Goal: Task Accomplishment & Management: Complete application form

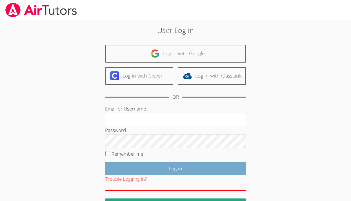
type input "kirsten.r.marino@gmail.com"
click at [172, 168] on input "Log in" at bounding box center [175, 168] width 141 height 13
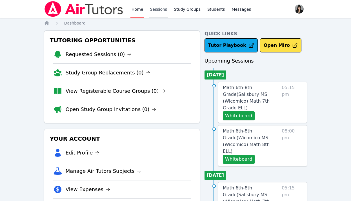
click at [164, 9] on link "Sessions" at bounding box center [158, 9] width 19 height 18
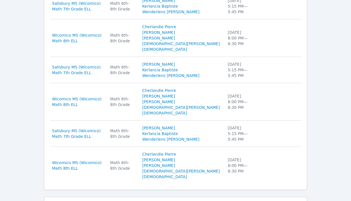
scroll to position [380, 0]
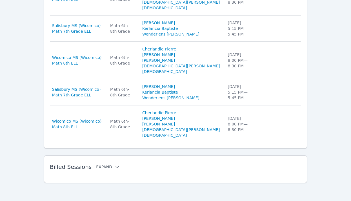
click at [109, 167] on button "Expand" at bounding box center [108, 167] width 24 height 6
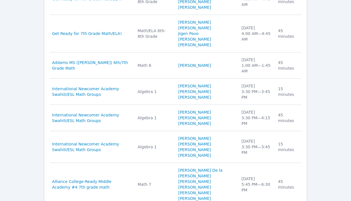
scroll to position [731, 0]
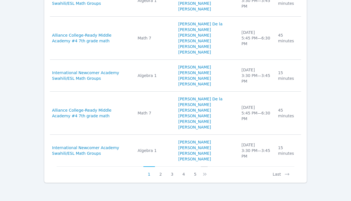
click at [205, 174] on icon at bounding box center [206, 174] width 2 height 3
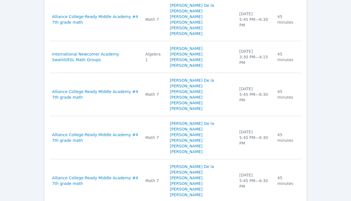
scroll to position [810, 0]
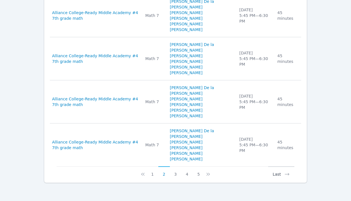
click at [274, 175] on button "Last" at bounding box center [281, 171] width 26 height 11
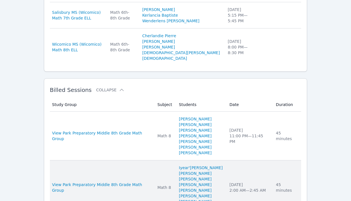
scroll to position [591, 0]
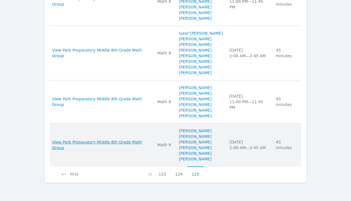
click at [93, 146] on span "View Park Preparatory Middle 8th Grade Math Group" at bounding box center [101, 144] width 98 height 11
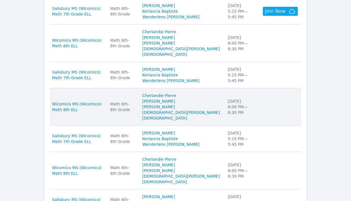
scroll to position [380, 0]
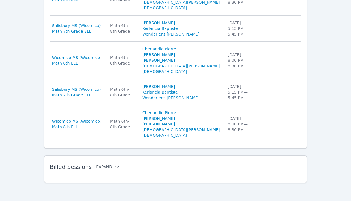
click at [114, 165] on icon at bounding box center [117, 167] width 6 height 6
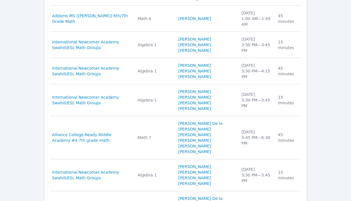
scroll to position [731, 0]
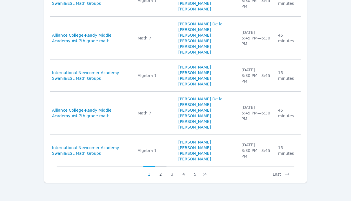
click at [159, 172] on button "2" at bounding box center [161, 171] width 12 height 11
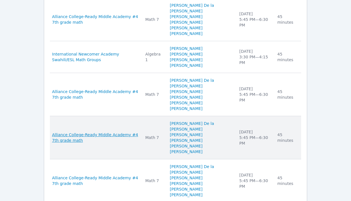
click at [93, 135] on span "Alliance College-Ready Middle Academy #4 7th grade math" at bounding box center [95, 137] width 86 height 11
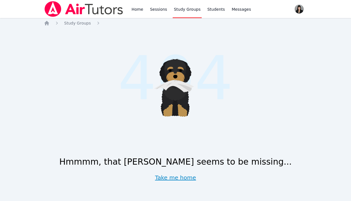
click at [184, 175] on link "Take me home" at bounding box center [175, 177] width 41 height 8
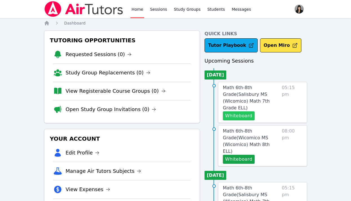
click at [243, 111] on button "Whiteboard" at bounding box center [239, 115] width 32 height 9
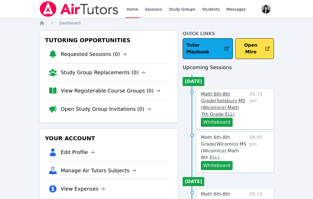
click at [220, 91] on span "Math 6th-8th Grade ( Salisbury MS (Wicomico) Math 7th Grade ELL )" at bounding box center [223, 104] width 44 height 26
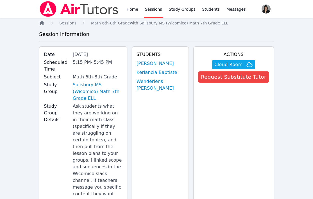
click at [42, 23] on icon "Breadcrumb" at bounding box center [42, 23] width 5 height 5
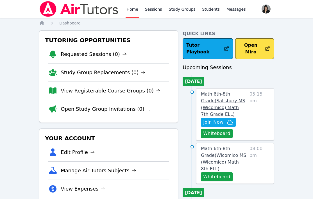
click at [216, 91] on span "Math 6th-8th Grade ( Salisbury MS (Wicomico) Math 7th Grade ELL )" at bounding box center [223, 104] width 44 height 26
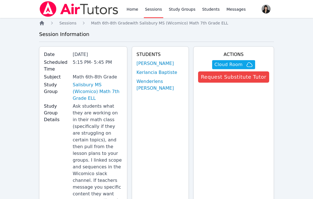
click at [42, 23] on icon "Breadcrumb" at bounding box center [42, 23] width 5 height 5
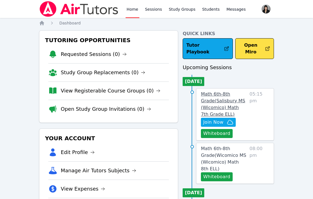
click at [223, 91] on span "Math 6th-8th Grade ( Salisbury MS (Wicomico) Math 7th Grade ELL )" at bounding box center [223, 104] width 44 height 26
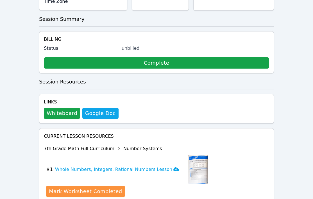
scroll to position [245, 0]
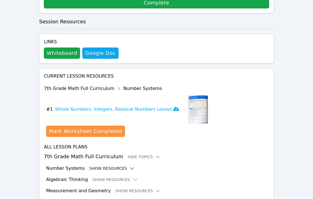
click at [111, 166] on button "Show Resources" at bounding box center [112, 169] width 46 height 6
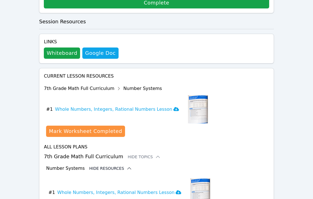
click at [111, 166] on button "Hide Resources" at bounding box center [110, 169] width 43 height 6
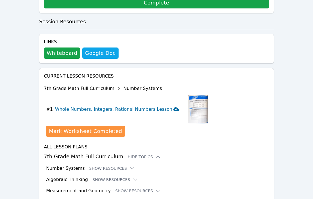
click at [149, 106] on h3 "Whole Numbers, Integers, Rational Numbers Lesson" at bounding box center [117, 109] width 124 height 7
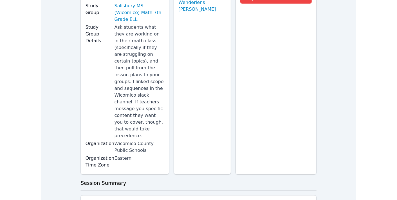
scroll to position [0, 0]
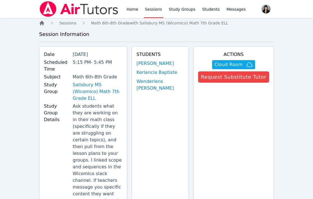
click at [40, 25] on icon "Breadcrumb" at bounding box center [42, 23] width 6 height 6
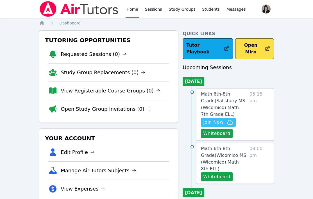
click at [212, 119] on span "Join Now" at bounding box center [213, 122] width 20 height 7
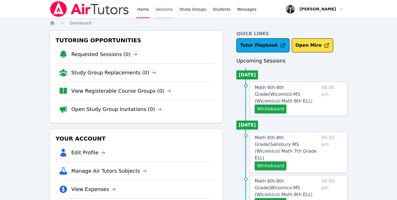
click at [161, 8] on link "Sessions" at bounding box center [163, 9] width 19 height 18
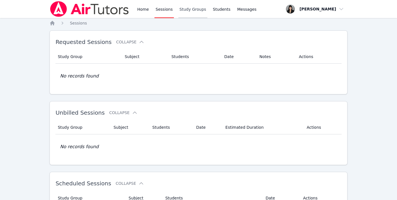
click at [184, 9] on link "Study Groups" at bounding box center [192, 9] width 29 height 18
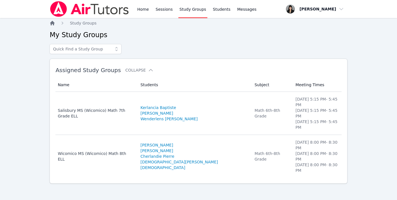
click at [53, 24] on icon "Breadcrumb" at bounding box center [53, 23] width 6 height 6
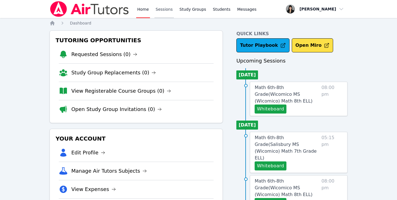
click at [165, 8] on link "Sessions" at bounding box center [163, 9] width 19 height 18
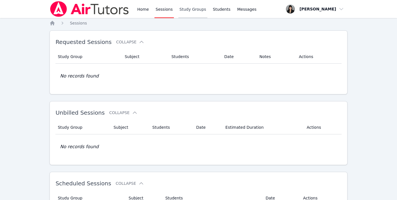
click at [187, 9] on link "Study Groups" at bounding box center [192, 9] width 29 height 18
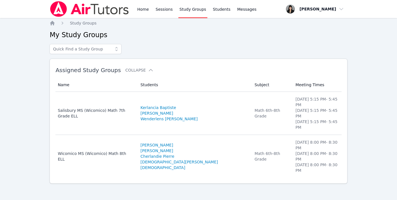
click at [135, 8] on div "Home Sessions Study Groups Students Messages" at bounding box center [154, 9] width 208 height 18
click at [143, 9] on link "Home" at bounding box center [143, 9] width 14 height 18
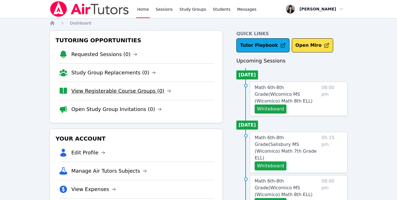
click at [125, 91] on link "View Registerable Course Groups (0)" at bounding box center [121, 91] width 100 height 8
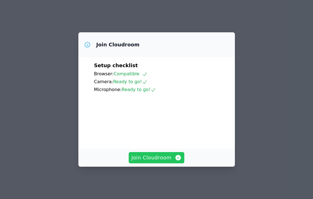
click at [160, 162] on span "Join Cloudroom" at bounding box center [157, 158] width 50 height 8
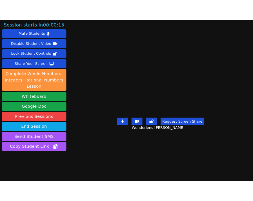
scroll to position [11, 0]
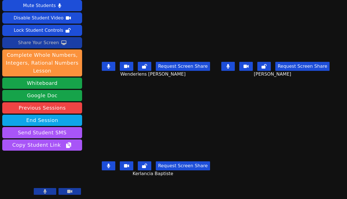
click at [47, 46] on div "Share Your Screen" at bounding box center [38, 42] width 41 height 9
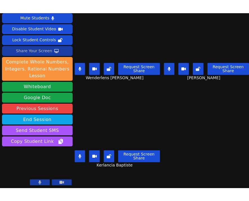
scroll to position [10, 0]
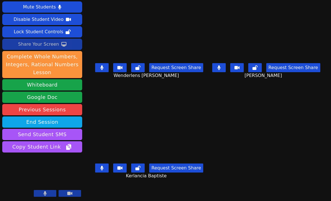
click at [221, 67] on icon at bounding box center [218, 67] width 3 height 5
click at [226, 72] on button at bounding box center [219, 67] width 14 height 9
click at [102, 170] on button at bounding box center [102, 167] width 14 height 9
click at [220, 70] on icon at bounding box center [218, 67] width 3 height 5
click at [100, 70] on icon at bounding box center [101, 67] width 3 height 5
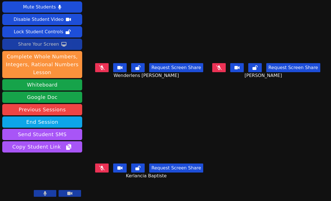
click at [222, 69] on icon at bounding box center [219, 67] width 6 height 5
click at [103, 169] on button at bounding box center [102, 167] width 14 height 9
click at [100, 70] on icon at bounding box center [101, 67] width 3 height 5
click at [100, 170] on icon at bounding box center [101, 167] width 3 height 5
click at [97, 72] on button at bounding box center [102, 67] width 14 height 9
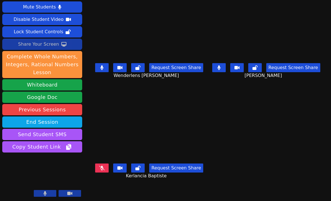
click at [99, 170] on icon at bounding box center [102, 167] width 6 height 5
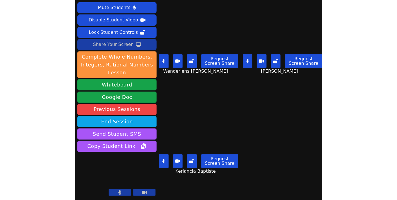
scroll to position [9, 0]
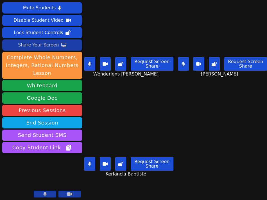
click at [41, 48] on div "Share Your Screen" at bounding box center [38, 45] width 41 height 9
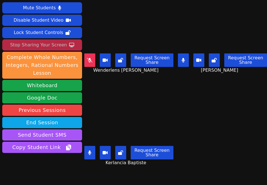
click at [93, 61] on button at bounding box center [89, 60] width 11 height 14
click at [186, 63] on button at bounding box center [183, 60] width 11 height 14
click at [91, 64] on button at bounding box center [89, 60] width 11 height 14
click at [186, 60] on icon at bounding box center [184, 60] width 6 height 5
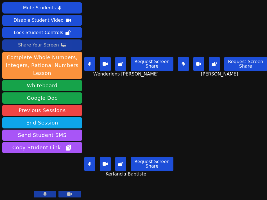
click at [187, 64] on button at bounding box center [183, 64] width 11 height 14
click at [89, 167] on button at bounding box center [89, 164] width 11 height 14
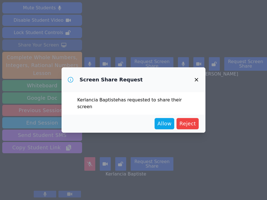
click at [197, 83] on icon "button" at bounding box center [196, 79] width 7 height 7
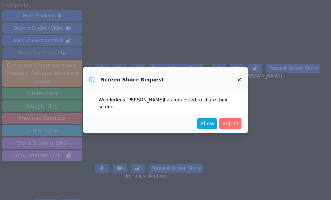
click at [237, 120] on span "Reject" at bounding box center [230, 124] width 17 height 8
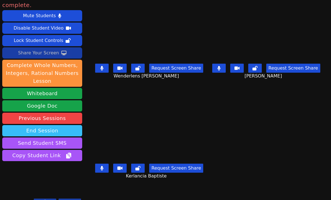
click at [42, 125] on button "End Session" at bounding box center [42, 130] width 80 height 11
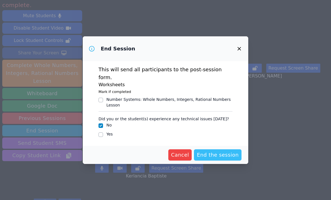
click at [225, 152] on span "End the session" at bounding box center [218, 155] width 42 height 8
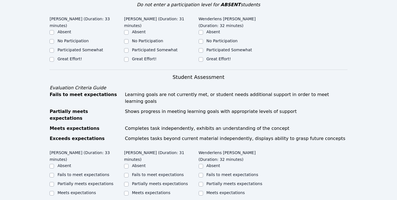
scroll to position [206, 0]
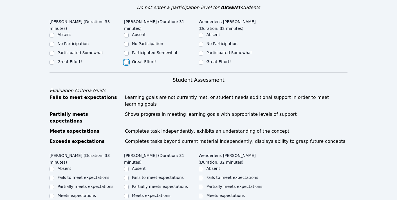
click at [124, 61] on input "Great Effort!" at bounding box center [126, 62] width 5 height 5
checkbox input "true"
click at [53, 62] on input "Great Effort!" at bounding box center [52, 62] width 5 height 5
checkbox input "true"
click at [201, 63] on input "Great Effort!" at bounding box center [201, 62] width 5 height 5
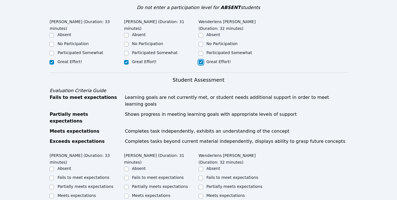
checkbox input "true"
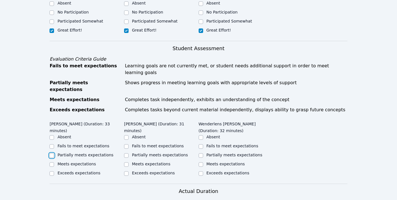
click at [50, 153] on input "Partially meets expectations" at bounding box center [52, 155] width 5 height 5
checkbox input "true"
click at [127, 153] on input "Partially meets expectations" at bounding box center [126, 155] width 5 height 5
checkbox input "true"
click at [201, 153] on input "Partially meets expectations" at bounding box center [201, 155] width 5 height 5
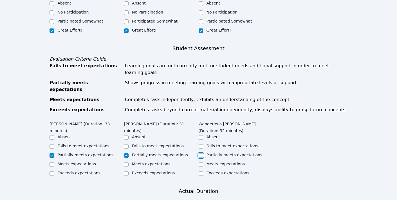
checkbox input "true"
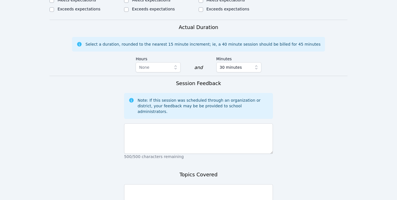
scroll to position [404, 0]
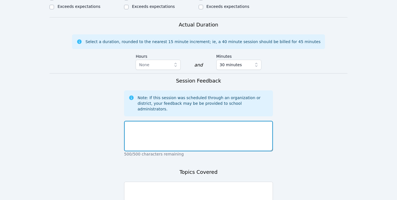
click at [197, 131] on textarea at bounding box center [198, 136] width 149 height 30
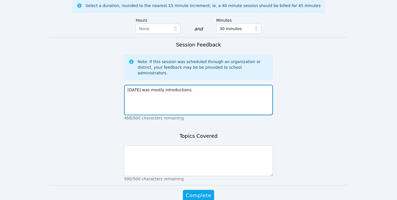
scroll to position [439, 0]
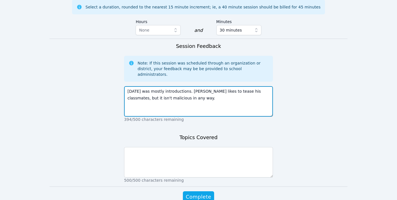
drag, startPoint x: 178, startPoint y: 79, endPoint x: 263, endPoint y: 71, distance: 85.3
click at [263, 86] on textarea "Today was mostly introductions. Hansley likes to tease his classmates, but it i…" at bounding box center [198, 101] width 149 height 30
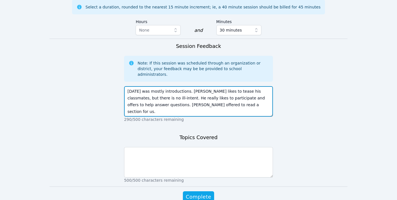
type textarea "Today was mostly introductions. Hansley likes to tease his classmates, but ther…"
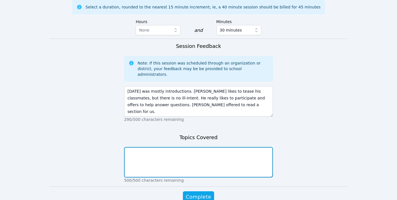
click at [229, 147] on textarea at bounding box center [198, 162] width 149 height 30
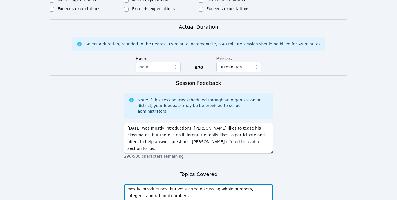
scroll to position [431, 0]
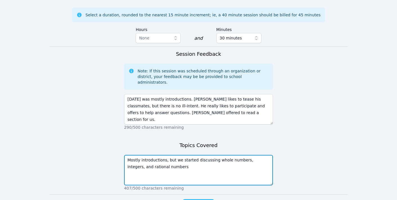
type textarea "Mostly introductions, but we started discussing whole numbers, integers, and ra…"
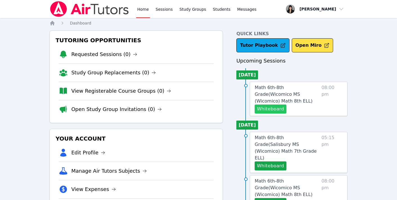
click at [265, 104] on button "Whiteboard" at bounding box center [271, 108] width 32 height 9
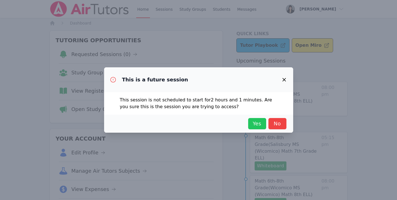
click at [262, 123] on span "Yes" at bounding box center [257, 124] width 12 height 8
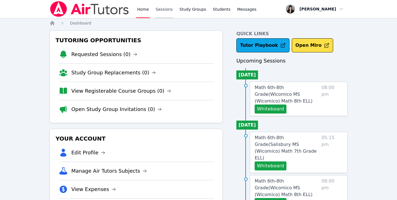
click at [164, 13] on link "Sessions" at bounding box center [163, 9] width 19 height 18
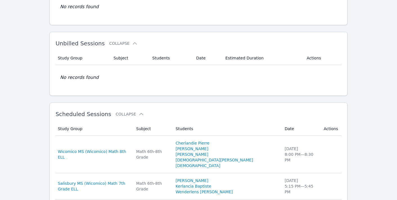
scroll to position [100, 0]
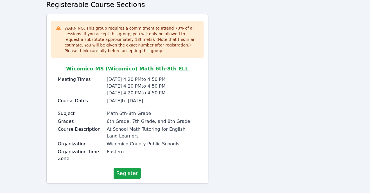
scroll to position [56, 0]
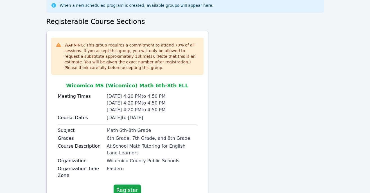
scroll to position [56, 0]
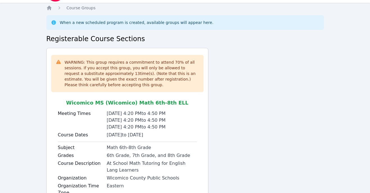
scroll to position [14, 0]
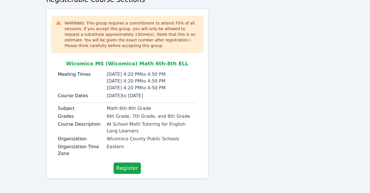
scroll to position [56, 0]
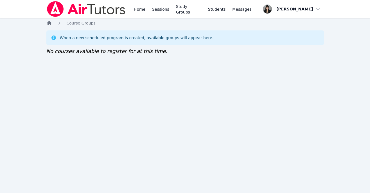
click at [50, 24] on icon "Breadcrumb" at bounding box center [49, 23] width 5 height 5
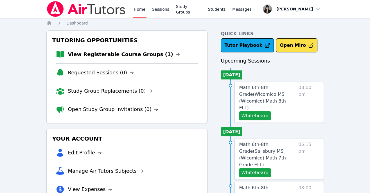
click at [115, 59] on li "View Registerable Course Groups (1)" at bounding box center [127, 54] width 143 height 18
click at [115, 55] on link "View Registerable Course Groups (1)" at bounding box center [124, 54] width 112 height 8
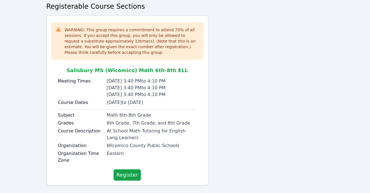
scroll to position [49, 0]
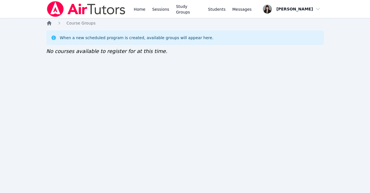
click at [48, 23] on icon "Breadcrumb" at bounding box center [49, 23] width 5 height 5
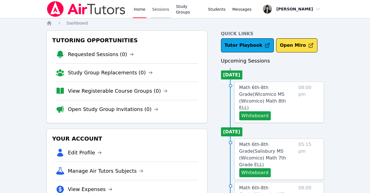
click at [163, 10] on link "Sessions" at bounding box center [160, 9] width 19 height 18
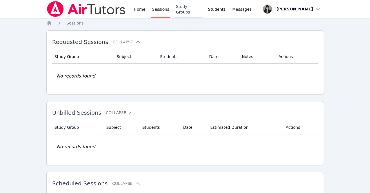
click at [185, 10] on link "Study Groups" at bounding box center [189, 9] width 28 height 18
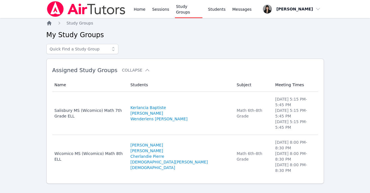
click at [50, 23] on icon "Breadcrumb" at bounding box center [49, 23] width 5 height 5
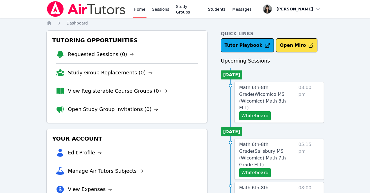
click at [98, 92] on link "View Registerable Course Groups (0)" at bounding box center [118, 91] width 100 height 8
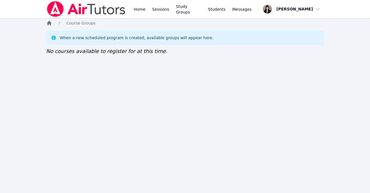
click at [50, 23] on icon "Breadcrumb" at bounding box center [49, 23] width 5 height 5
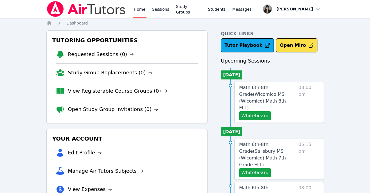
click at [112, 73] on link "Study Group Replacements (0)" at bounding box center [110, 73] width 85 height 8
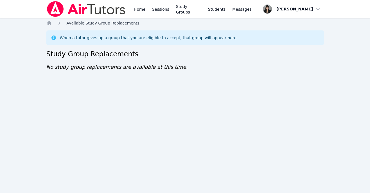
click at [93, 23] on span "Available Study Group Replacements" at bounding box center [103, 23] width 73 height 5
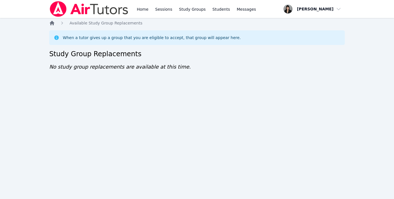
click at [50, 21] on icon "Breadcrumb" at bounding box center [52, 23] width 6 height 6
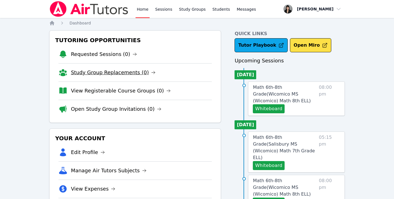
click at [94, 72] on link "Study Group Replacements (0)" at bounding box center [113, 73] width 85 height 8
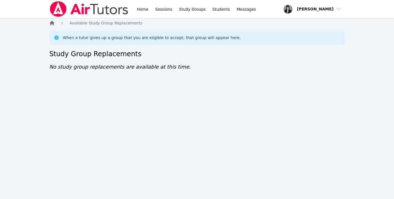
click at [53, 22] on icon "Breadcrumb" at bounding box center [52, 23] width 5 height 5
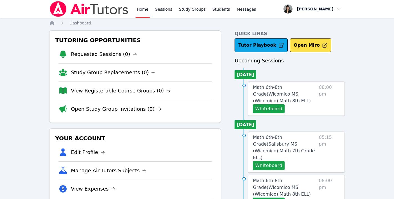
click at [116, 92] on link "View Registerable Course Groups (0)" at bounding box center [121, 91] width 100 height 8
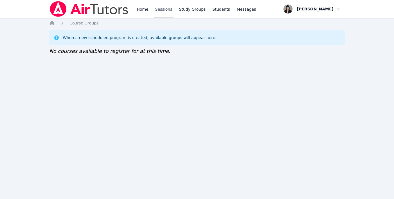
click at [154, 6] on link "Sessions" at bounding box center [163, 9] width 19 height 18
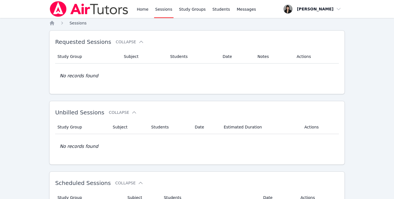
click at [79, 24] on span "Sessions" at bounding box center [78, 23] width 17 height 5
click at [144, 11] on link "Home" at bounding box center [143, 9] width 14 height 18
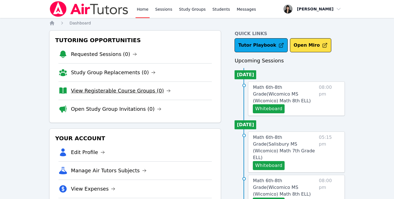
click at [108, 93] on link "View Registerable Course Groups (0)" at bounding box center [121, 91] width 100 height 8
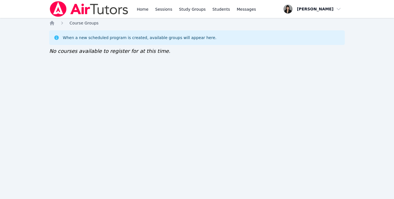
click at [84, 22] on span "Course Groups" at bounding box center [84, 23] width 29 height 5
click at [51, 21] on icon "Breadcrumb" at bounding box center [52, 23] width 6 height 6
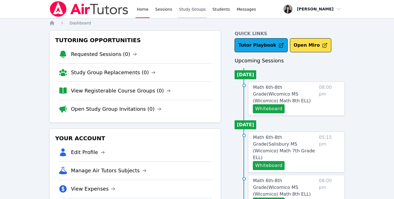
click at [190, 8] on link "Study Groups" at bounding box center [192, 9] width 29 height 18
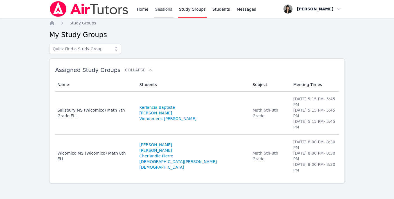
click at [167, 12] on link "Sessions" at bounding box center [163, 9] width 19 height 18
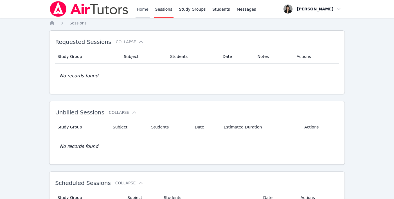
click at [144, 14] on link "Home" at bounding box center [143, 9] width 14 height 18
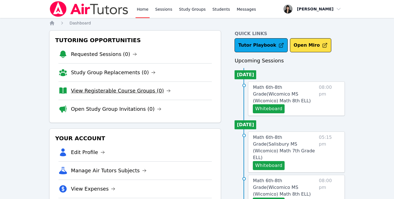
click at [144, 91] on link "View Registerable Course Groups (0)" at bounding box center [121, 91] width 100 height 8
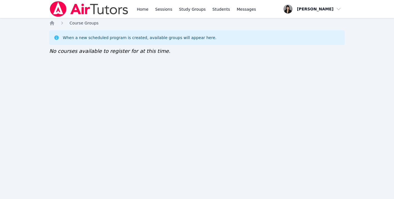
click at [94, 22] on span "Course Groups" at bounding box center [84, 23] width 29 height 5
click at [163, 10] on link "Sessions" at bounding box center [163, 9] width 19 height 18
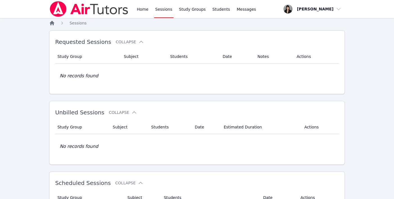
click at [50, 22] on icon "Breadcrumb" at bounding box center [52, 23] width 6 height 6
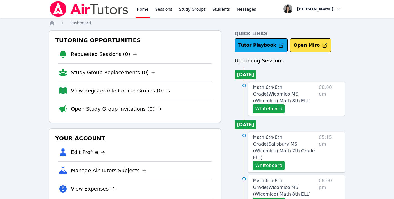
click at [138, 93] on link "View Registerable Course Groups (0)" at bounding box center [121, 91] width 100 height 8
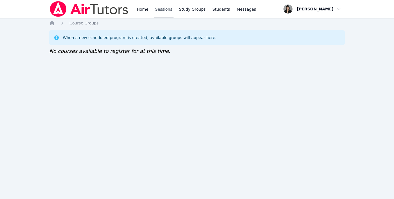
click at [165, 10] on link "Sessions" at bounding box center [163, 9] width 19 height 18
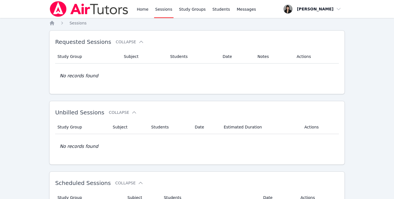
click at [77, 23] on span "Sessions" at bounding box center [78, 23] width 17 height 5
click at [144, 9] on link "Home" at bounding box center [143, 9] width 14 height 18
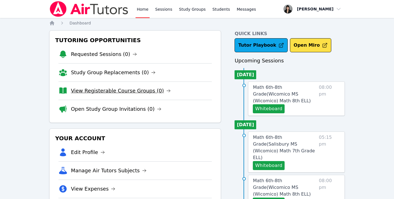
click at [143, 91] on link "View Registerable Course Groups (0)" at bounding box center [121, 91] width 100 height 8
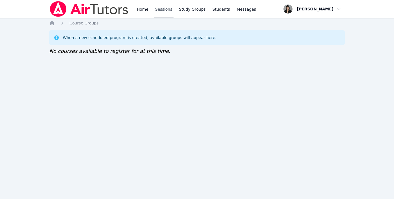
click at [156, 8] on link "Sessions" at bounding box center [163, 9] width 19 height 18
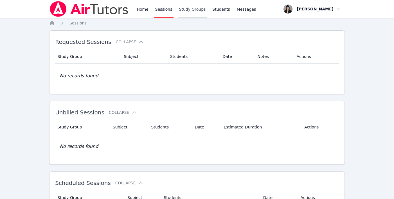
click at [190, 10] on link "Study Groups" at bounding box center [192, 9] width 29 height 18
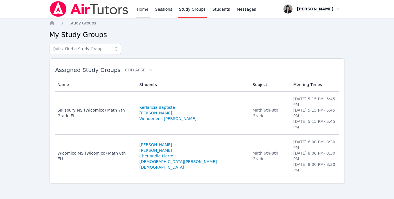
click at [142, 10] on link "Home" at bounding box center [143, 9] width 14 height 18
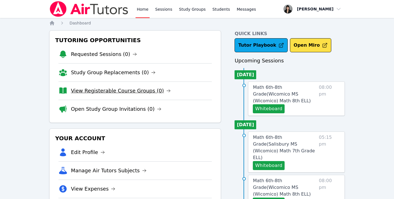
click at [88, 94] on link "View Registerable Course Groups (0)" at bounding box center [121, 91] width 100 height 8
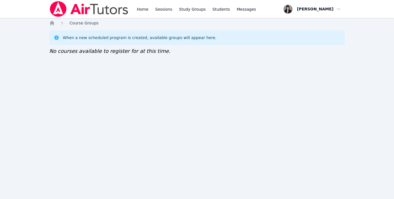
click at [90, 22] on span "Course Groups" at bounding box center [84, 23] width 29 height 5
click at [169, 7] on link "Sessions" at bounding box center [163, 9] width 19 height 18
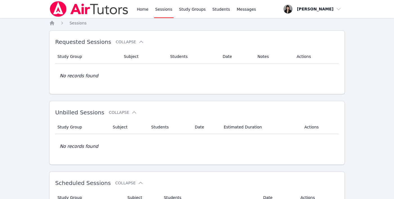
click at [62, 10] on img at bounding box center [89, 9] width 80 height 16
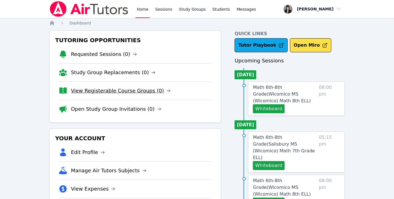
click at [117, 91] on link "View Registerable Course Groups (0)" at bounding box center [121, 91] width 100 height 8
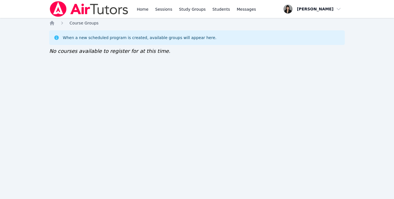
click at [86, 22] on span "Course Groups" at bounding box center [84, 23] width 29 height 5
click at [50, 20] on div "Home Sessions Study Groups Students Messages Open user menu Kirsten Marino Open…" at bounding box center [197, 99] width 394 height 199
click at [51, 21] on icon "Breadcrumb" at bounding box center [52, 23] width 6 height 6
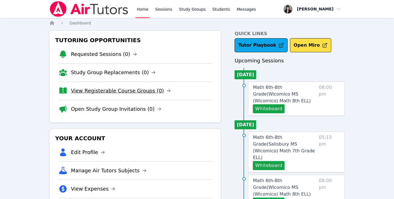
click at [145, 94] on link "View Registerable Course Groups (0)" at bounding box center [121, 91] width 100 height 8
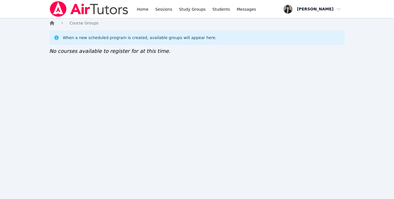
click at [53, 24] on icon "Breadcrumb" at bounding box center [52, 23] width 5 height 5
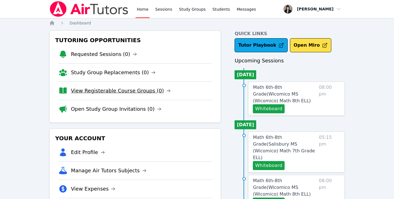
click at [118, 87] on link "View Registerable Course Groups (0)" at bounding box center [121, 91] width 100 height 8
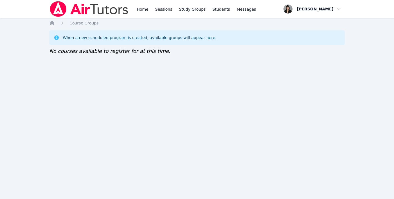
click at [48, 23] on div "Home Sessions Study Groups Students Messages Open user menu Kirsten Marino Open…" at bounding box center [197, 99] width 394 height 199
click at [51, 23] on icon "Breadcrumb" at bounding box center [52, 23] width 5 height 5
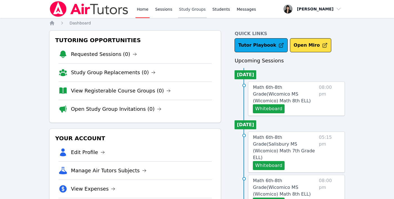
click at [192, 8] on link "Study Groups" at bounding box center [192, 9] width 29 height 18
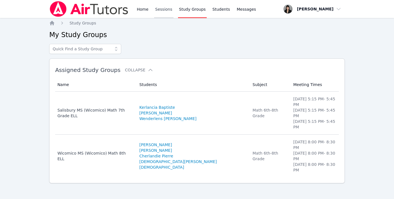
click at [169, 10] on link "Sessions" at bounding box center [163, 9] width 19 height 18
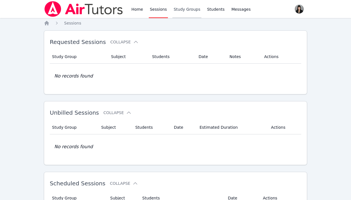
click at [185, 8] on link "Study Groups" at bounding box center [187, 9] width 29 height 18
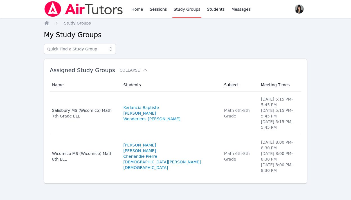
click at [129, 8] on div "Home Sessions Study Groups Students Messages" at bounding box center [148, 9] width 208 height 18
click at [137, 10] on link "Home" at bounding box center [137, 9] width 14 height 18
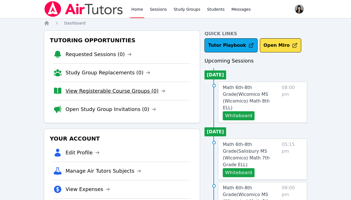
click at [129, 92] on link "View Registerable Course Groups (0)" at bounding box center [116, 91] width 100 height 8
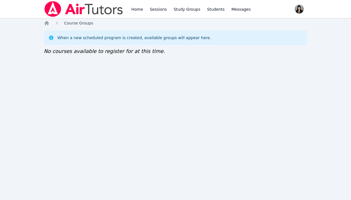
click at [83, 23] on span "Course Groups" at bounding box center [78, 23] width 29 height 5
click at [136, 13] on link "Home" at bounding box center [137, 9] width 14 height 18
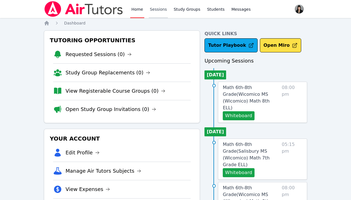
click at [152, 8] on link "Sessions" at bounding box center [158, 9] width 19 height 18
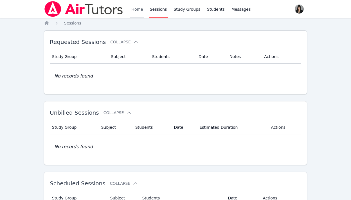
click at [141, 7] on link "Home" at bounding box center [137, 9] width 14 height 18
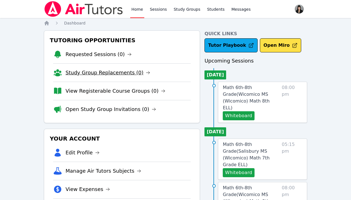
click at [66, 76] on link "Study Group Replacements (0)" at bounding box center [108, 73] width 85 height 8
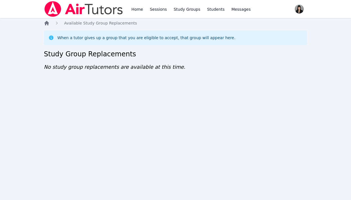
click at [46, 22] on icon "Breadcrumb" at bounding box center [46, 23] width 5 height 5
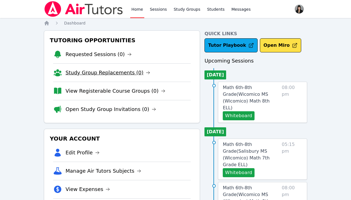
click at [71, 71] on link "Study Group Replacements (0)" at bounding box center [108, 73] width 85 height 8
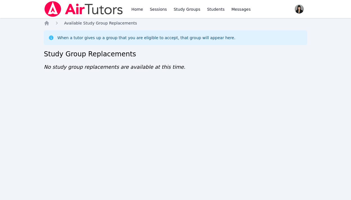
click at [78, 21] on span "Available Study Group Replacements" at bounding box center [100, 23] width 73 height 5
click at [149, 9] on link "Sessions" at bounding box center [158, 9] width 19 height 18
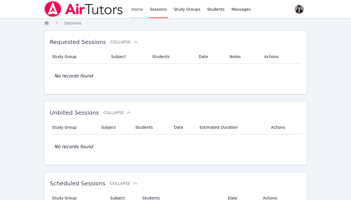
click at [133, 9] on link "Home" at bounding box center [137, 9] width 14 height 18
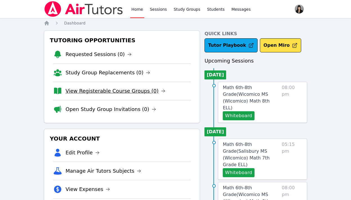
click at [100, 90] on link "View Registerable Course Groups (0)" at bounding box center [116, 91] width 100 height 8
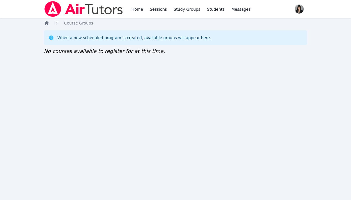
click at [46, 23] on icon "Breadcrumb" at bounding box center [46, 23] width 5 height 5
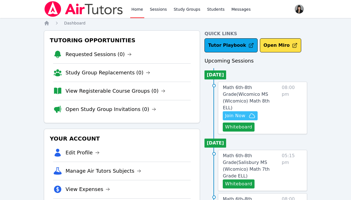
click at [228, 112] on span "Join Now" at bounding box center [235, 115] width 20 height 7
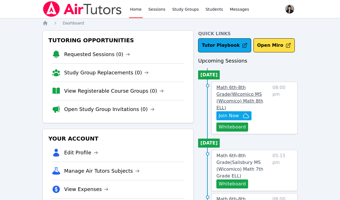
click at [240, 95] on span "Math 6th-8th Grade ( Wicomico MS (Wicomico) Math 8th ELL )" at bounding box center [240, 98] width 47 height 26
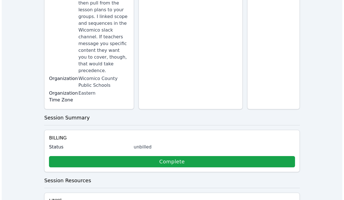
scroll to position [187, 0]
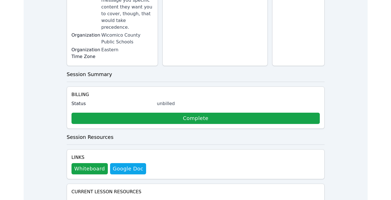
scroll to position [0, 0]
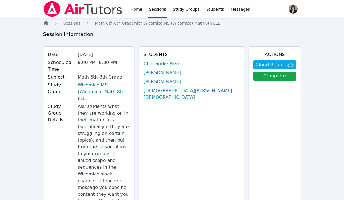
click at [48, 24] on icon "Breadcrumb" at bounding box center [46, 23] width 6 height 6
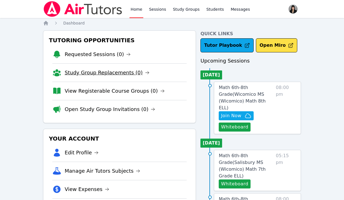
click at [117, 73] on link "Study Group Replacements (0)" at bounding box center [107, 73] width 85 height 8
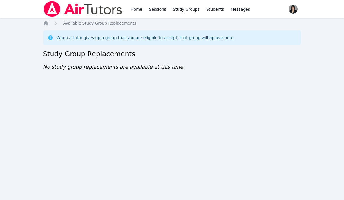
click at [42, 23] on div "Home Sessions Study Groups Students Messages Open user menu Kirsten Marino Open…" at bounding box center [172, 100] width 344 height 200
click at [44, 24] on icon "Breadcrumb" at bounding box center [46, 23] width 5 height 5
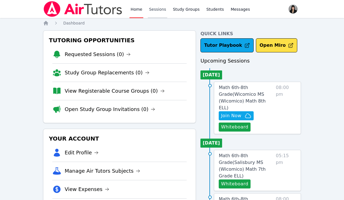
click at [164, 12] on link "Sessions" at bounding box center [157, 9] width 19 height 18
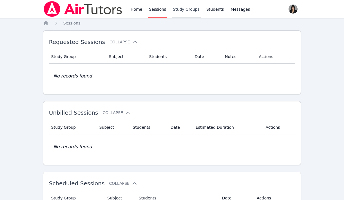
click at [190, 12] on link "Study Groups" at bounding box center [186, 9] width 29 height 18
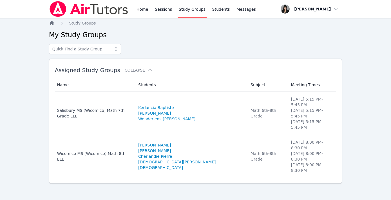
click at [52, 21] on icon "Breadcrumb" at bounding box center [52, 23] width 6 height 6
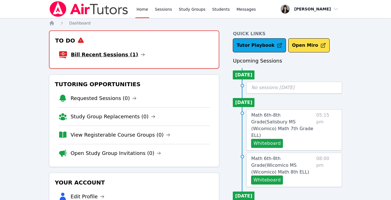
click at [116, 53] on link "Bill Recent Sessions (1)" at bounding box center [108, 55] width 74 height 8
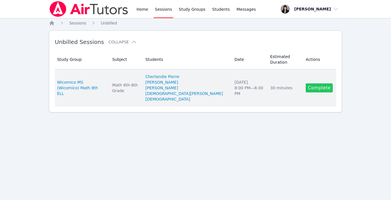
click at [323, 83] on link "Complete" at bounding box center [319, 87] width 27 height 9
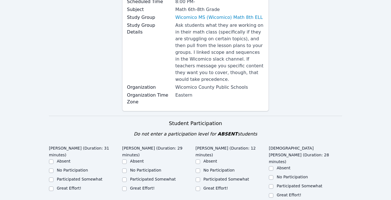
scroll to position [99, 0]
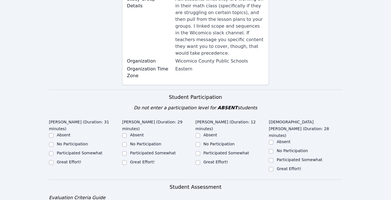
click at [198, 165] on div at bounding box center [198, 162] width 5 height 7
click at [198, 161] on input "Great Effort!" at bounding box center [198, 162] width 5 height 5
checkbox input "true"
click at [50, 160] on input "Great Effort!" at bounding box center [51, 162] width 5 height 5
checkbox input "true"
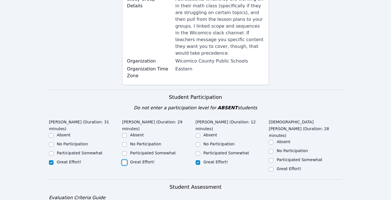
click at [124, 160] on input "Great Effort!" at bounding box center [124, 162] width 5 height 5
checkbox input "true"
click at [272, 167] on input "Great Effort!" at bounding box center [271, 169] width 5 height 5
checkbox input "true"
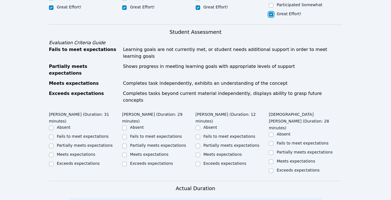
scroll to position [262, 0]
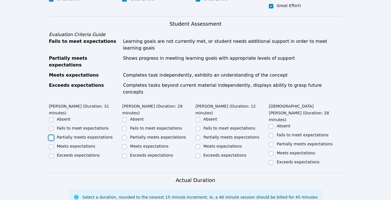
click at [49, 135] on input "Partially meets expectations" at bounding box center [51, 137] width 5 height 5
checkbox input "true"
click at [125, 135] on input "Partially meets expectations" at bounding box center [124, 137] width 5 height 5
checkbox input "true"
click at [197, 135] on input "Partially meets expectations" at bounding box center [198, 137] width 5 height 5
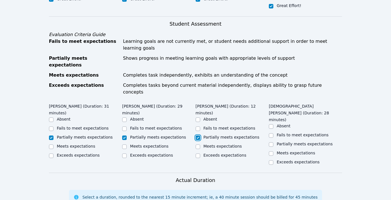
checkbox input "true"
click at [270, 142] on input "Partially meets expectations" at bounding box center [271, 144] width 5 height 5
checkbox input "true"
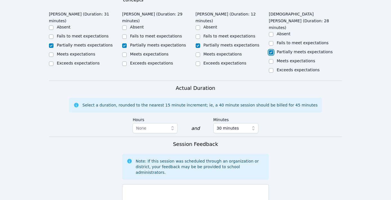
scroll to position [403, 0]
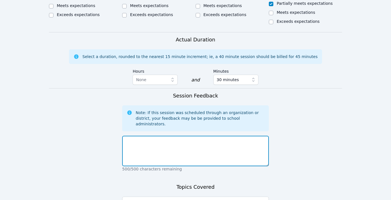
click at [246, 136] on textarea at bounding box center [195, 151] width 147 height 30
click at [182, 136] on textarea "Today was mostly introductions. The students did a great job participating." at bounding box center [195, 151] width 147 height 30
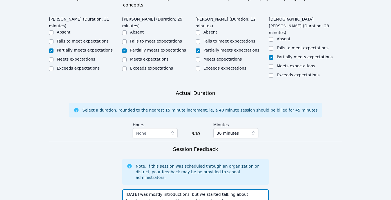
scroll to position [442, 0]
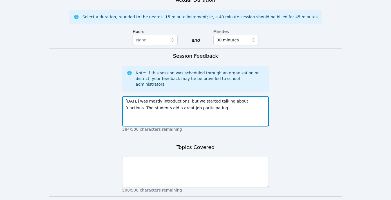
type textarea "Today was mostly introductions, but we started talking about functions. The stu…"
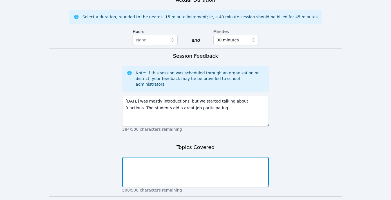
click at [237, 157] on textarea at bounding box center [195, 172] width 147 height 30
type textarea "We started to discuss functions."
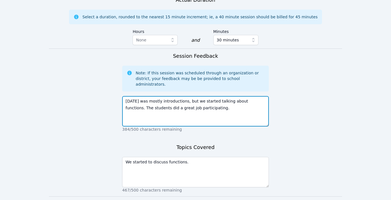
click at [210, 96] on textarea "Today was mostly introductions, but we started talking about functions. The stu…" at bounding box center [195, 111] width 147 height 30
type textarea "Today was mostly introductions, but we started talking about functions. The stu…"
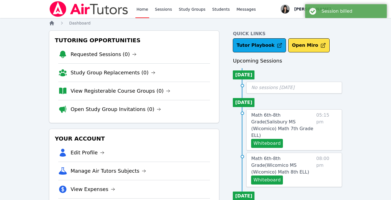
click at [51, 21] on icon "Breadcrumb" at bounding box center [52, 23] width 5 height 5
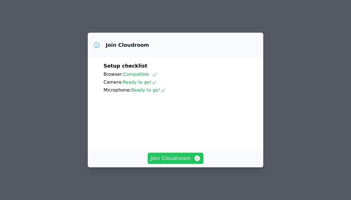
click at [183, 159] on span "Join Cloudroom" at bounding box center [176, 158] width 50 height 8
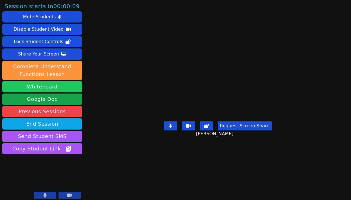
click at [45, 87] on button "Whiteboard" at bounding box center [42, 86] width 80 height 11
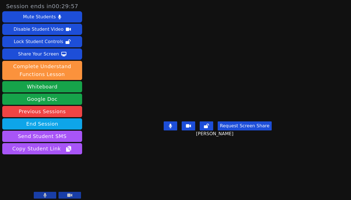
click at [191, 128] on icon at bounding box center [188, 126] width 5 height 5
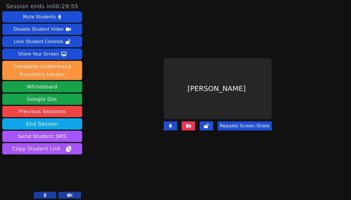
click at [191, 121] on button at bounding box center [189, 125] width 14 height 9
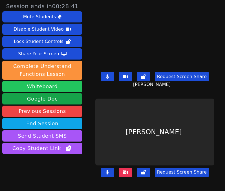
click at [45, 87] on button "Whiteboard" at bounding box center [42, 86] width 80 height 11
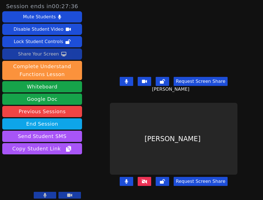
click at [52, 55] on div "Share Your Screen" at bounding box center [38, 54] width 41 height 9
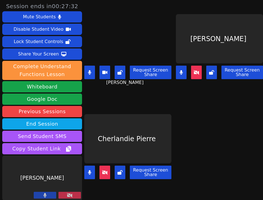
click at [72, 195] on icon at bounding box center [70, 195] width 6 height 5
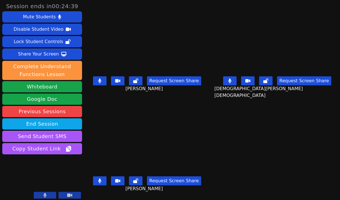
click at [32, 56] on div "Share Your Screen" at bounding box center [38, 54] width 41 height 9
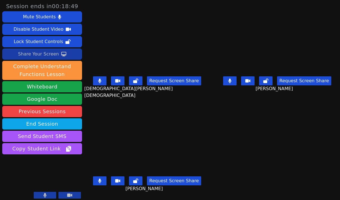
click at [334, 100] on main "[DEMOGRAPHIC_DATA][PERSON_NAME] Request Screen Share [PERSON_NAME] [PERSON_NAME…" at bounding box center [212, 100] width 256 height 200
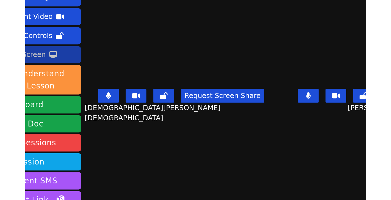
scroll to position [3, 0]
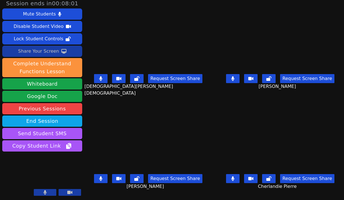
click at [48, 51] on div "Share Your Screen" at bounding box center [38, 51] width 41 height 9
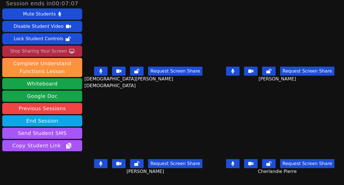
click at [102, 74] on button at bounding box center [101, 71] width 14 height 9
click at [107, 167] on button at bounding box center [101, 163] width 14 height 9
click at [231, 165] on icon at bounding box center [232, 164] width 3 height 5
click at [107, 167] on button at bounding box center [101, 163] width 14 height 9
click at [234, 71] on button at bounding box center [233, 71] width 14 height 9
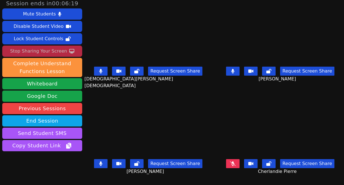
click at [107, 74] on button at bounding box center [101, 71] width 14 height 9
click at [107, 167] on button at bounding box center [101, 163] width 14 height 9
click at [102, 73] on icon at bounding box center [100, 71] width 3 height 5
click at [230, 164] on icon at bounding box center [233, 164] width 6 height 5
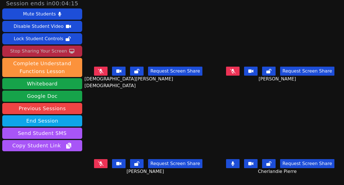
click at [51, 53] on div "Stop Sharing Your Screen" at bounding box center [38, 51] width 57 height 9
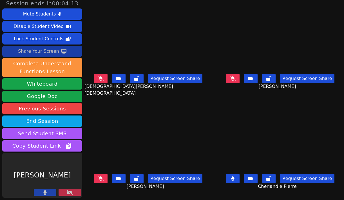
click at [72, 191] on icon at bounding box center [70, 192] width 6 height 5
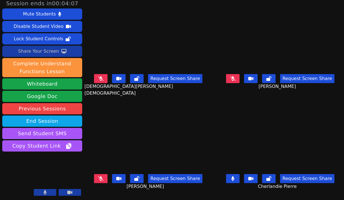
click at [103, 80] on icon at bounding box center [101, 78] width 6 height 5
click at [234, 79] on icon at bounding box center [233, 78] width 6 height 5
click at [106, 176] on button at bounding box center [101, 178] width 14 height 9
click at [48, 50] on div "Share Your Screen" at bounding box center [38, 51] width 41 height 9
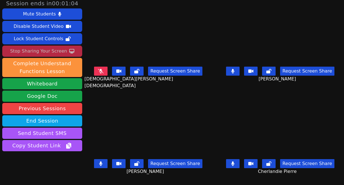
click at [55, 51] on div "Stop Sharing Your Screen" at bounding box center [38, 51] width 57 height 9
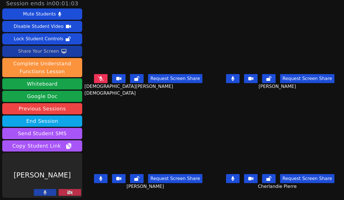
click at [72, 191] on icon at bounding box center [70, 192] width 6 height 5
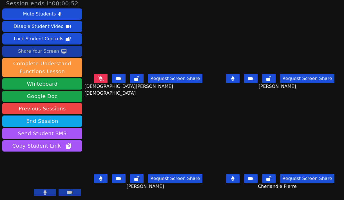
click at [104, 82] on button at bounding box center [101, 78] width 14 height 9
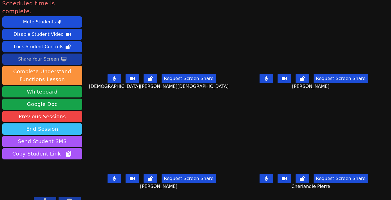
click at [42, 123] on button "End Session" at bounding box center [42, 128] width 80 height 11
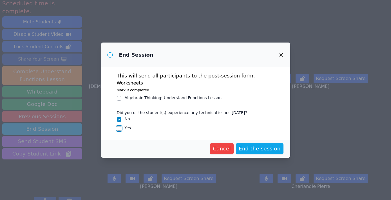
click at [120, 129] on input "Yes" at bounding box center [119, 128] width 5 height 5
checkbox input "true"
checkbox input "false"
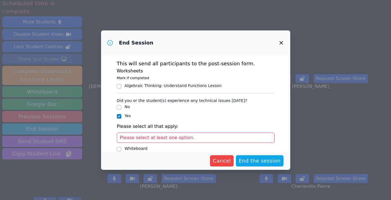
click at [133, 140] on span "Please select at least one option." at bounding box center [157, 137] width 75 height 5
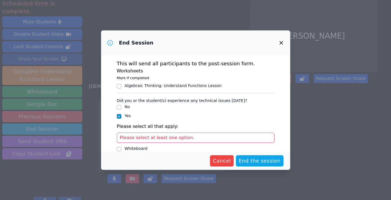
click at [170, 137] on span "Please select at least one option." at bounding box center [157, 137] width 75 height 5
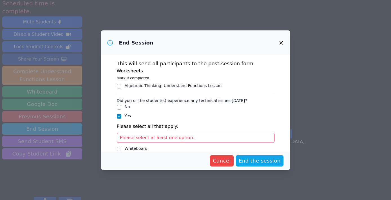
click at [191, 138] on div "Please select at least one option." at bounding box center [196, 138] width 158 height 10
click at [130, 137] on span "Please select at least one option." at bounding box center [157, 137] width 75 height 5
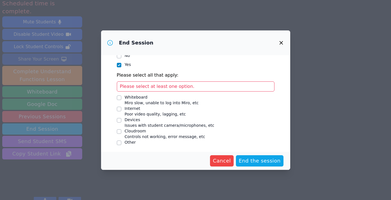
scroll to position [52, 0]
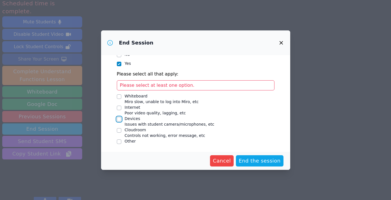
click at [120, 117] on input "Devices Issues with student camera/microphones, etc" at bounding box center [119, 119] width 5 height 5
checkbox input "true"
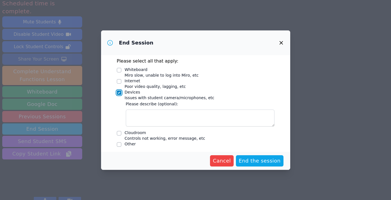
scroll to position [68, 0]
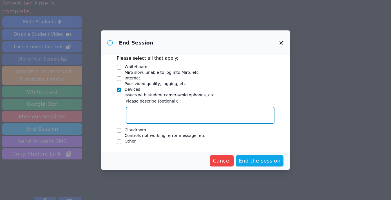
click at [151, 108] on textarea "Devices Issues with student camera/microphones, etc" at bounding box center [200, 115] width 149 height 17
drag, startPoint x: 143, startPoint y: 112, endPoint x: 96, endPoint y: 112, distance: 47.0
click at [96, 112] on div "End Session This will send all participants to the post-session form. Worksheet…" at bounding box center [195, 100] width 391 height 200
type textarea "A couple of the students had trouble with their cameras turning on and off."
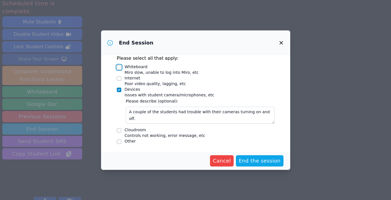
click at [118, 66] on input "Whiteboard Miro slow, unable to log into Miro, etc" at bounding box center [119, 67] width 5 height 5
checkbox input "true"
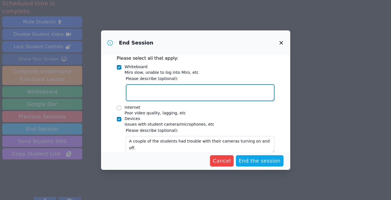
click at [151, 95] on textarea "Whiteboard Miro slow, unable to log into Miro, etc" at bounding box center [200, 92] width 149 height 17
type textarea "One student had difficulty logging in and joined about halfway throu"
